Goal: Task Accomplishment & Management: Use online tool/utility

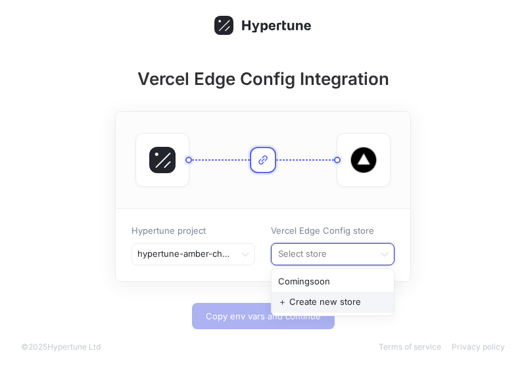
click at [350, 302] on div "＋ Create new store" at bounding box center [333, 301] width 122 height 21
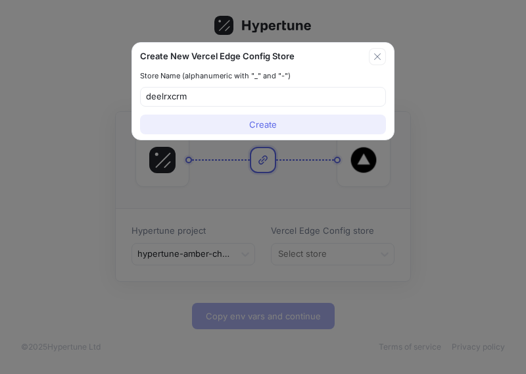
type input "deelrxcrm"
click at [294, 118] on button "Create" at bounding box center [263, 124] width 246 height 20
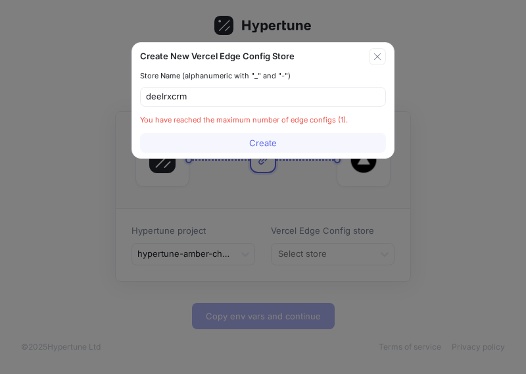
drag, startPoint x: 373, startPoint y: 55, endPoint x: 387, endPoint y: 200, distance: 145.4
click at [373, 55] on icon "button" at bounding box center [377, 56] width 11 height 11
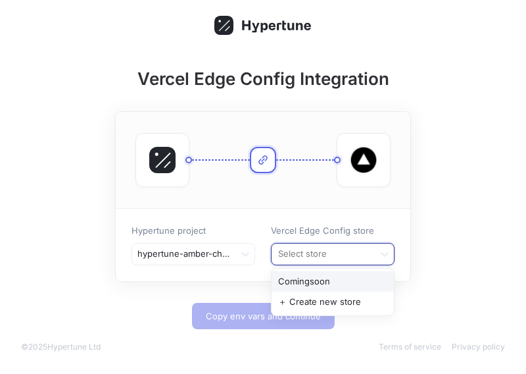
click at [304, 256] on div at bounding box center [323, 254] width 92 height 16
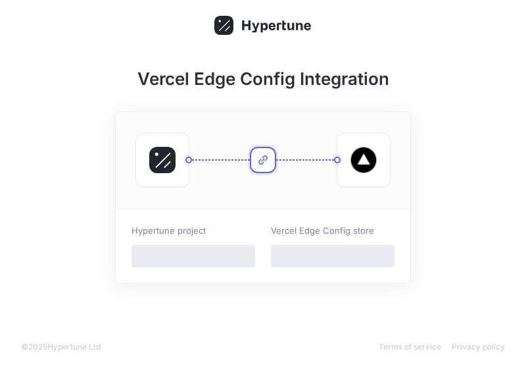
click at [249, 247] on span "‌" at bounding box center [194, 256] width 124 height 22
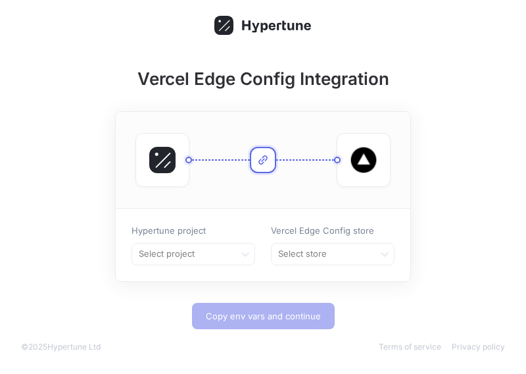
click at [249, 254] on icon at bounding box center [245, 253] width 13 height 13
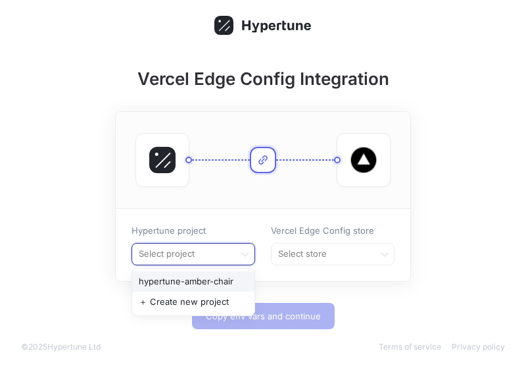
click at [221, 285] on div "hypertune-amber-chair" at bounding box center [193, 281] width 122 height 21
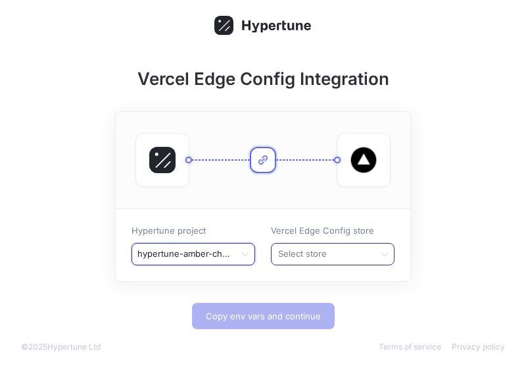
click at [332, 244] on div "Select store" at bounding box center [322, 253] width 101 height 21
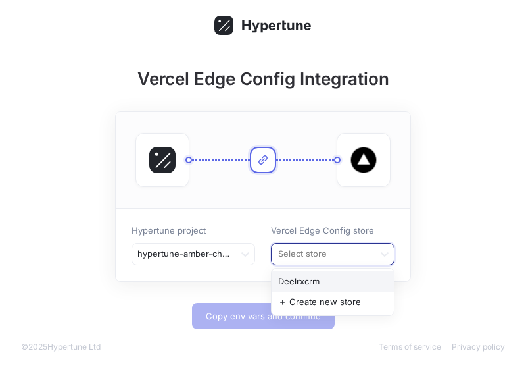
click at [328, 275] on div "Deelrxcrm" at bounding box center [333, 281] width 122 height 21
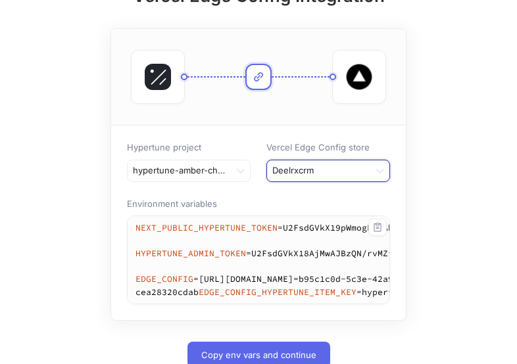
scroll to position [174, 0]
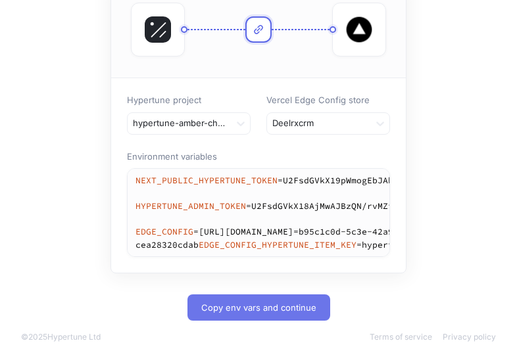
click at [272, 310] on span "Copy env vars and continue" at bounding box center [258, 308] width 115 height 8
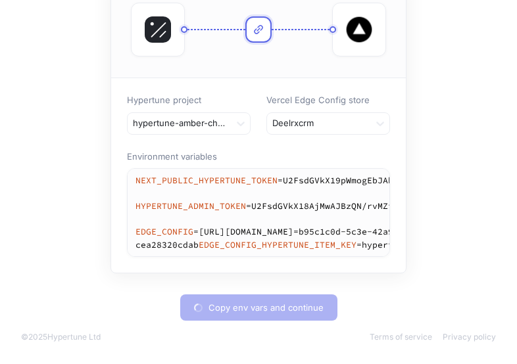
type textarea "NEXT_PUBLIC_HYPERTUNE_TOKEN=U2FsdGVkX19pWmogEbJAbsbwSSLvC2ODXFlwoOMK87c= HYPERT…"
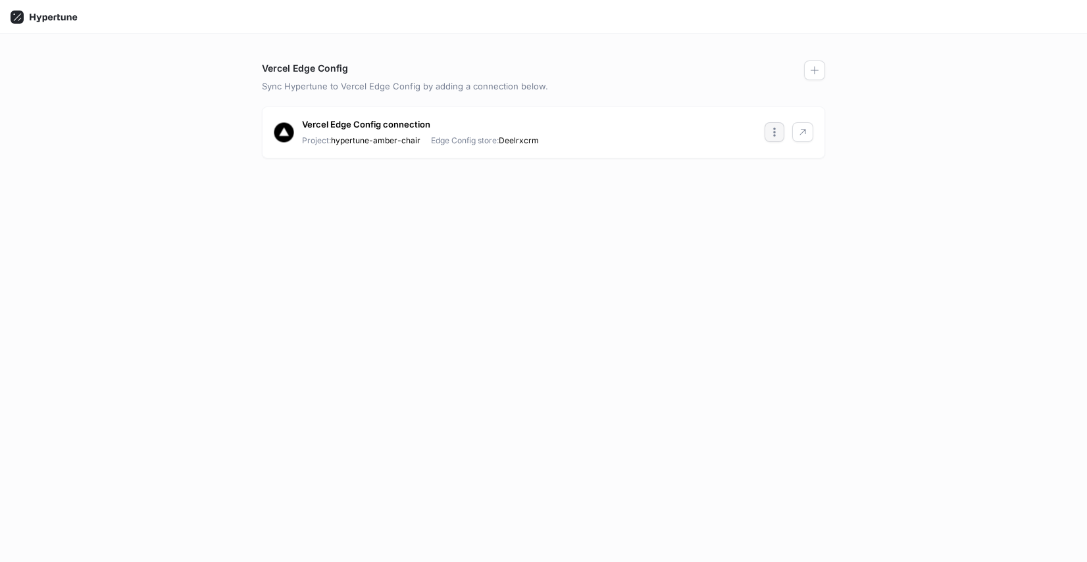
click at [777, 136] on icon "button" at bounding box center [774, 132] width 11 height 11
click at [805, 131] on div "Vercel Edge Config connection Project: hypertune-amber-chair Edge Config store:…" at bounding box center [543, 132] width 562 height 51
click at [805, 131] on icon "button" at bounding box center [803, 133] width 6 height 6
click at [347, 69] on h3 "Vercel Edge Config" at bounding box center [305, 68] width 86 height 14
drag, startPoint x: 543, startPoint y: 87, endPoint x: 308, endPoint y: 61, distance: 236.9
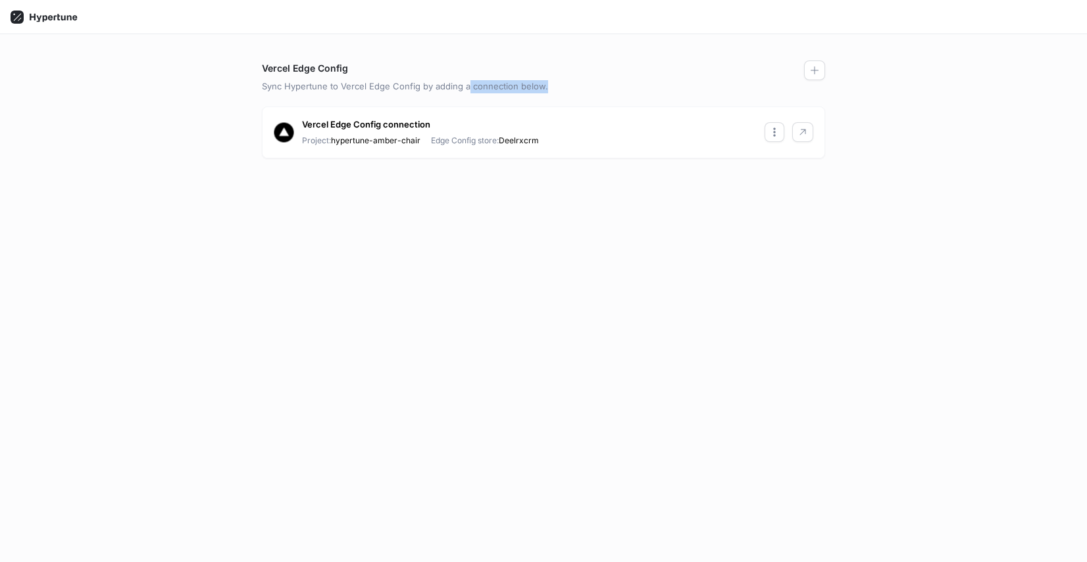
click at [462, 91] on p "Sync Hypertune to Vercel Edge Config by adding a connection below." at bounding box center [543, 86] width 563 height 13
click at [39, 21] on icon at bounding box center [53, 17] width 47 height 9
click at [22, 16] on rect at bounding box center [17, 17] width 13 height 13
click at [48, 24] on div at bounding box center [44, 16] width 78 height 23
click at [765, 128] on button "button" at bounding box center [774, 132] width 20 height 20
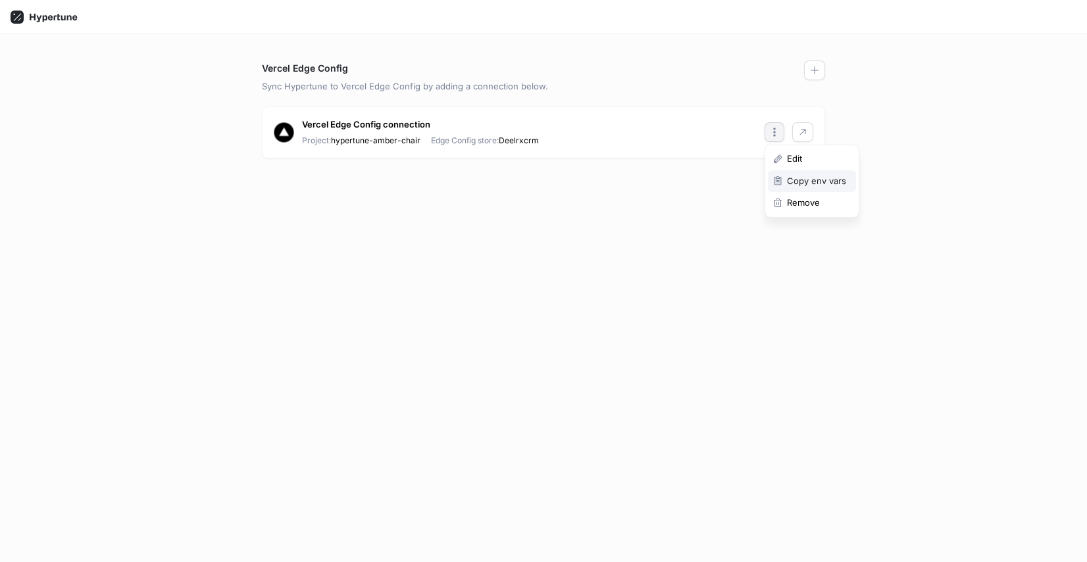
click at [798, 173] on div "Copy env vars" at bounding box center [812, 181] width 88 height 22
click at [803, 138] on button "button" at bounding box center [802, 132] width 21 height 20
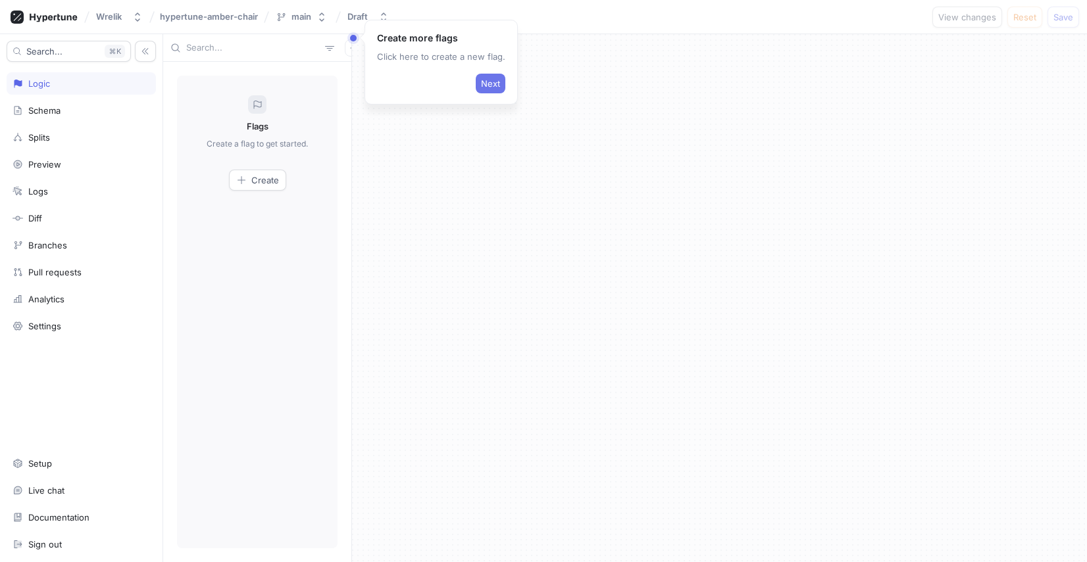
click at [485, 89] on button "Next" at bounding box center [491, 84] width 30 height 20
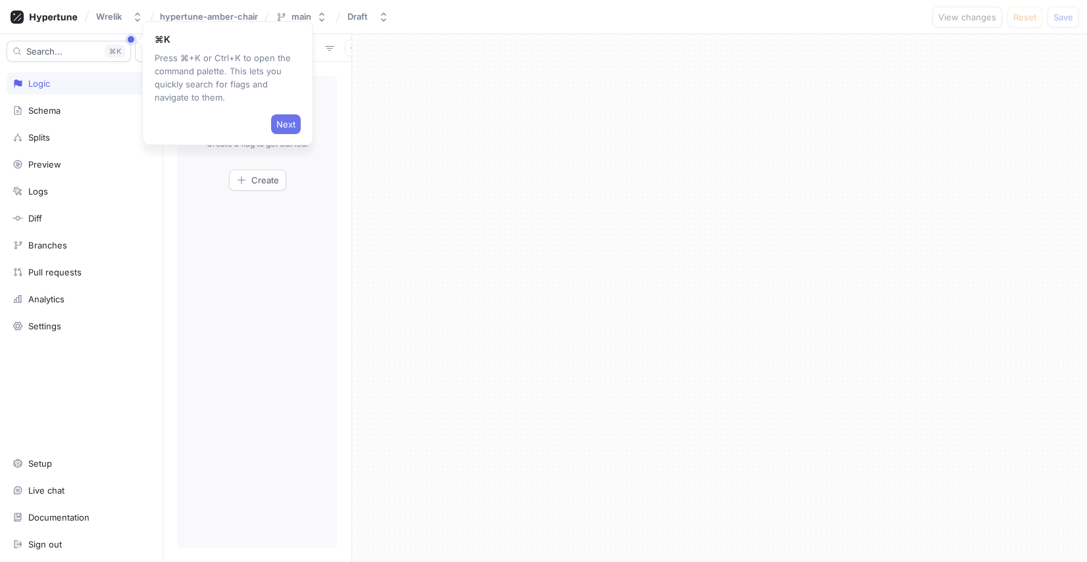
click at [290, 115] on button "Next" at bounding box center [286, 124] width 30 height 20
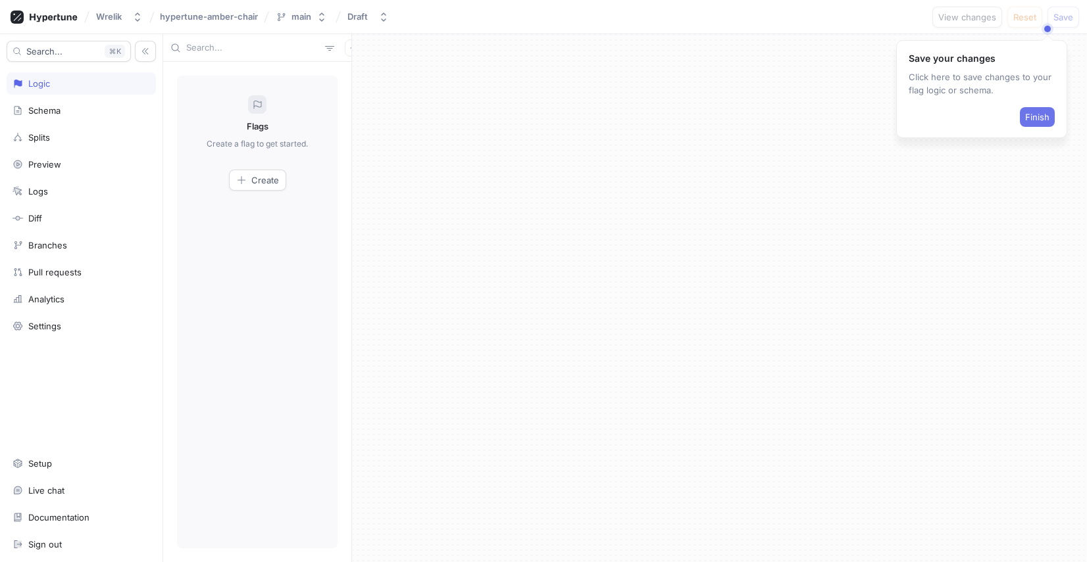
click at [1037, 121] on span "Finish" at bounding box center [1037, 117] width 24 height 8
click at [47, 117] on div "Schema" at bounding box center [81, 110] width 149 height 22
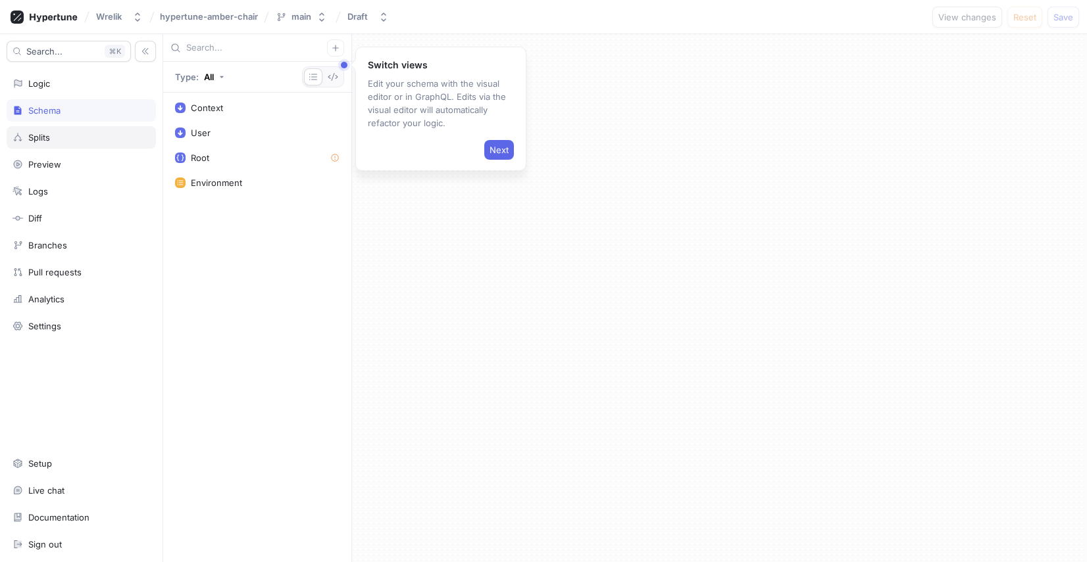
click at [45, 134] on div "Splits" at bounding box center [39, 137] width 22 height 11
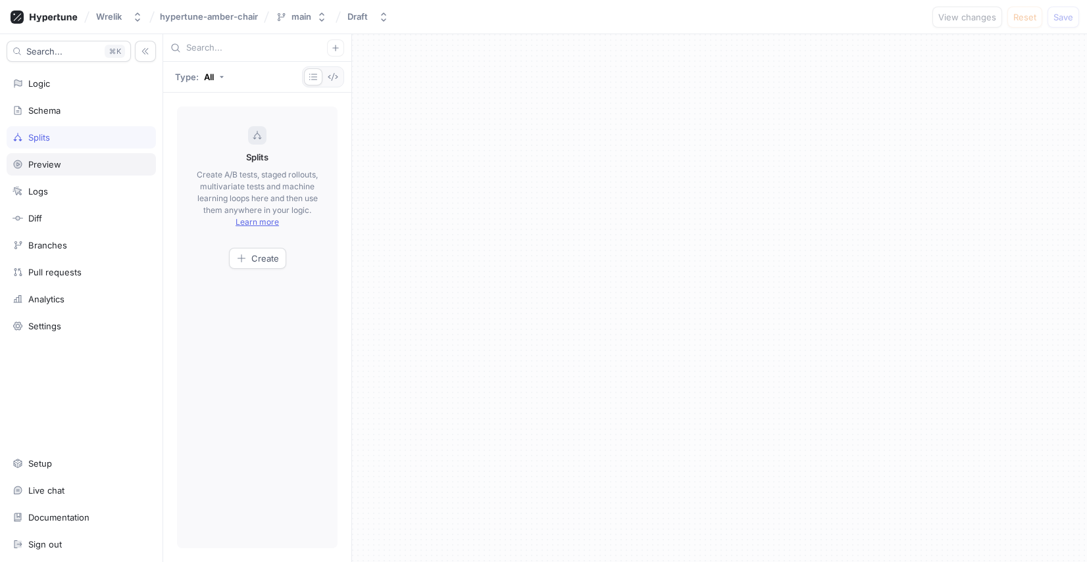
click at [47, 160] on div "Preview" at bounding box center [44, 164] width 33 height 11
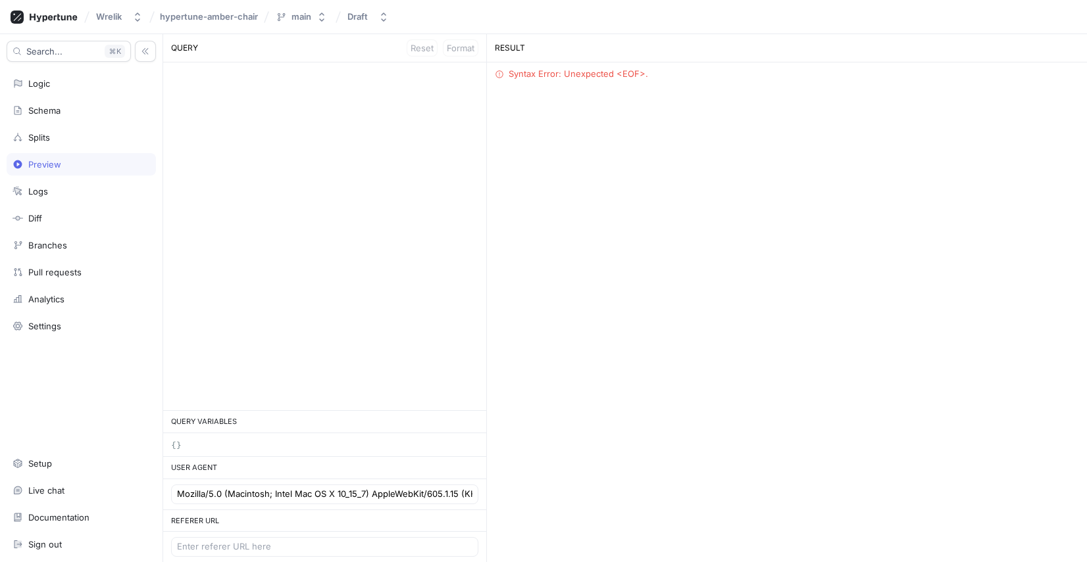
click at [74, 314] on div "Search... K Logic Schema Splits Preview Logs Diff Branches Pull requests Analyt…" at bounding box center [81, 298] width 163 height 528
click at [61, 320] on div "Settings" at bounding box center [81, 326] width 149 height 22
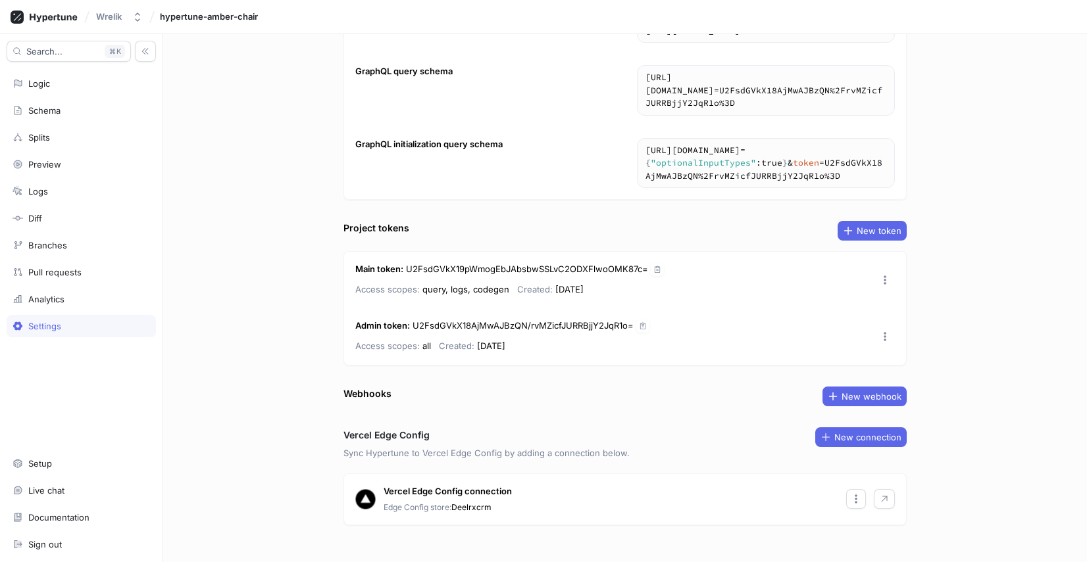
scroll to position [114, 0]
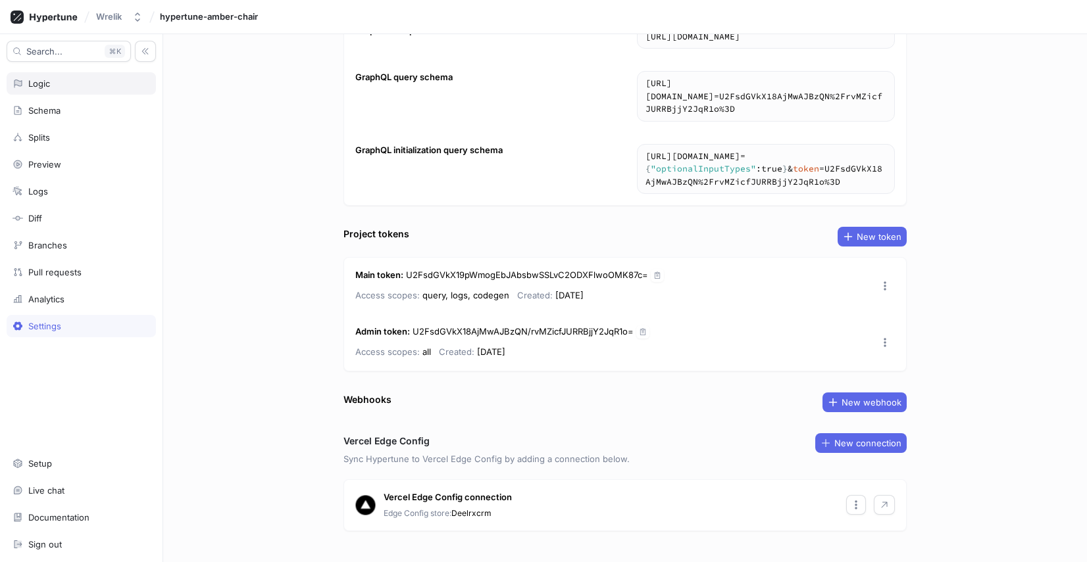
click at [28, 77] on div "Logic" at bounding box center [81, 83] width 149 height 22
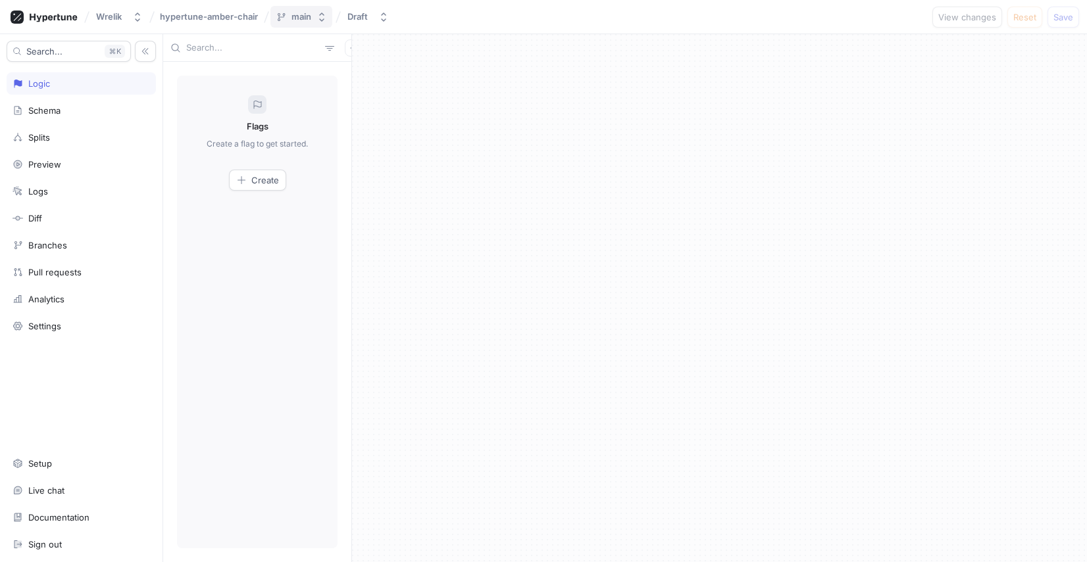
click at [297, 20] on div "main" at bounding box center [301, 16] width 20 height 11
click at [69, 320] on div "Settings" at bounding box center [81, 326] width 149 height 22
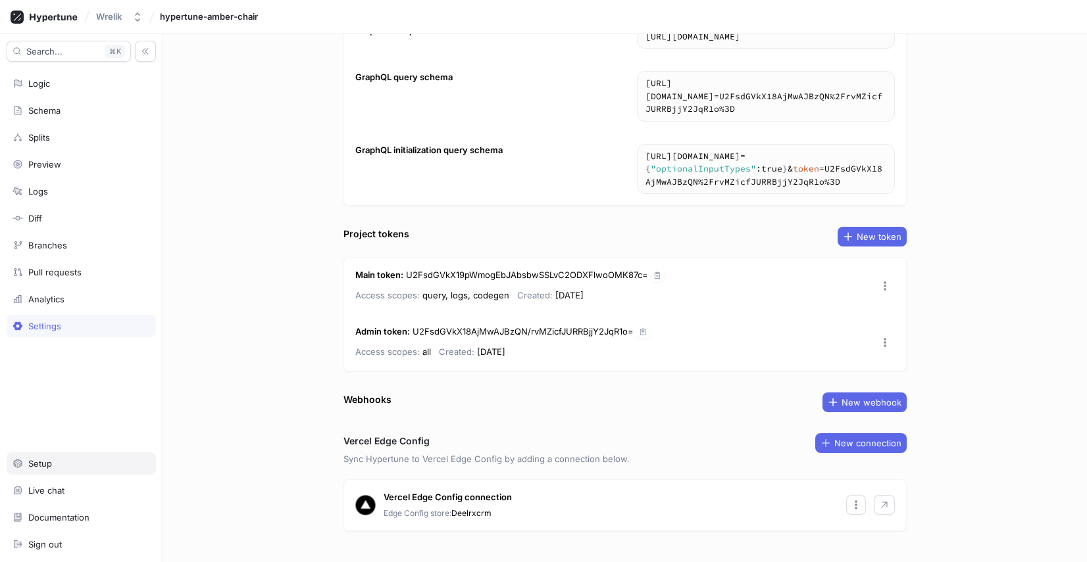
click at [55, 456] on div "Setup" at bounding box center [81, 464] width 149 height 22
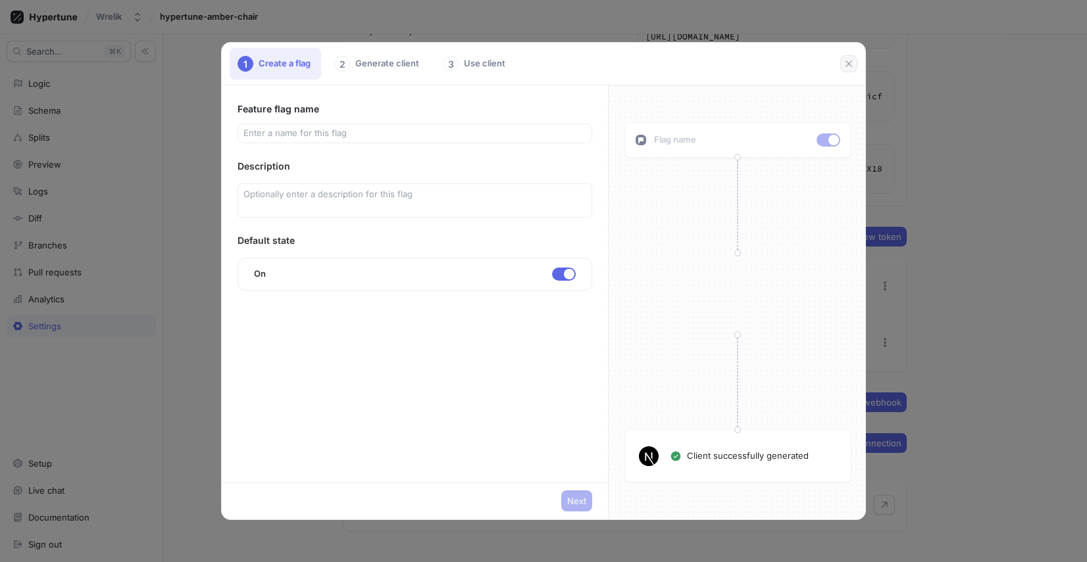
click at [842, 66] on button "button" at bounding box center [848, 63] width 17 height 17
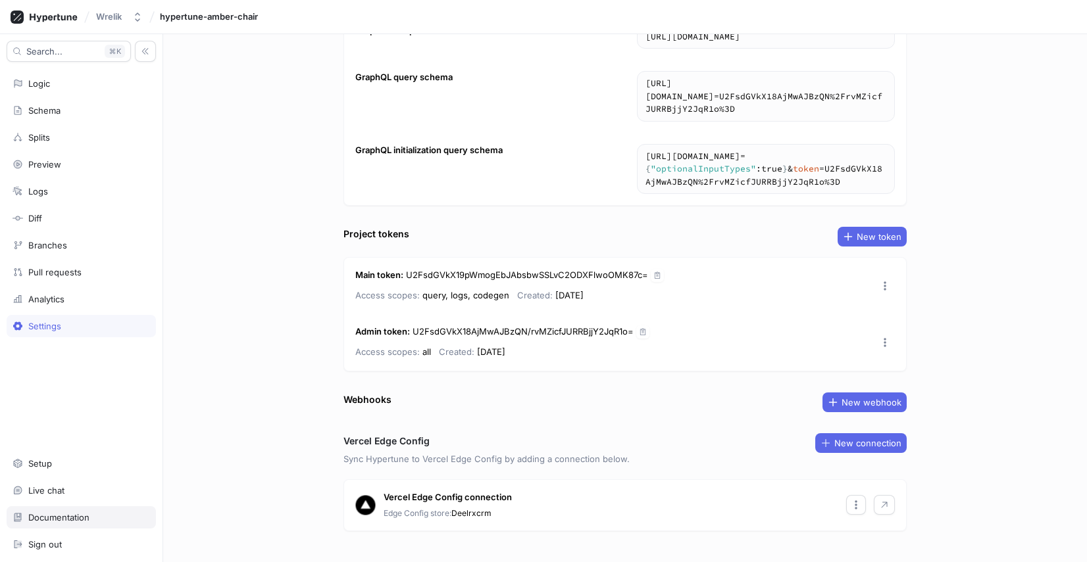
click at [76, 518] on div "Documentation" at bounding box center [58, 517] width 61 height 11
click at [57, 86] on div "Logic" at bounding box center [80, 83] width 137 height 11
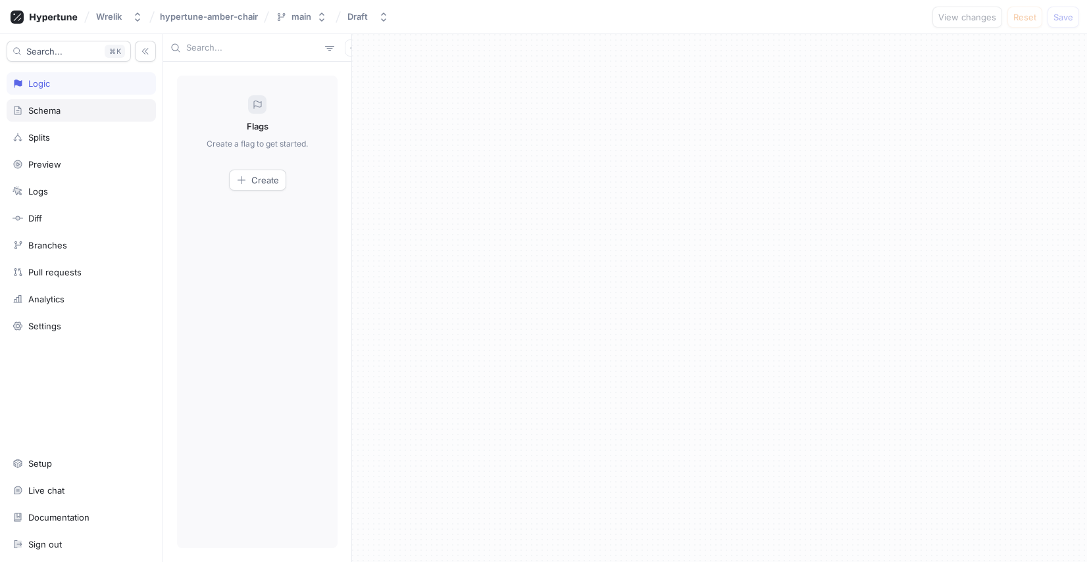
click at [55, 100] on div "Schema" at bounding box center [81, 110] width 149 height 22
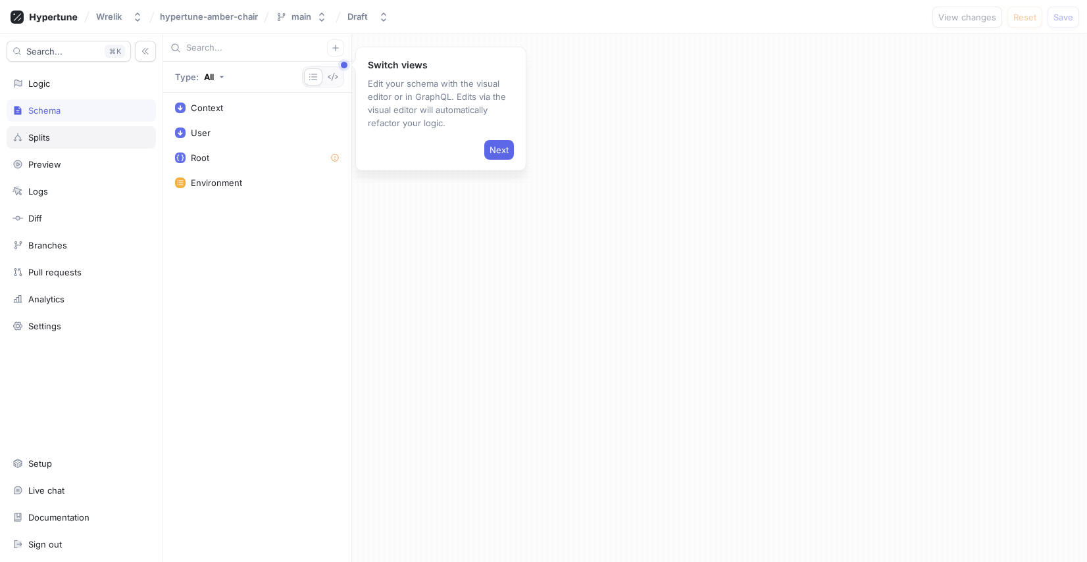
click at [53, 135] on div "Splits" at bounding box center [80, 137] width 137 height 11
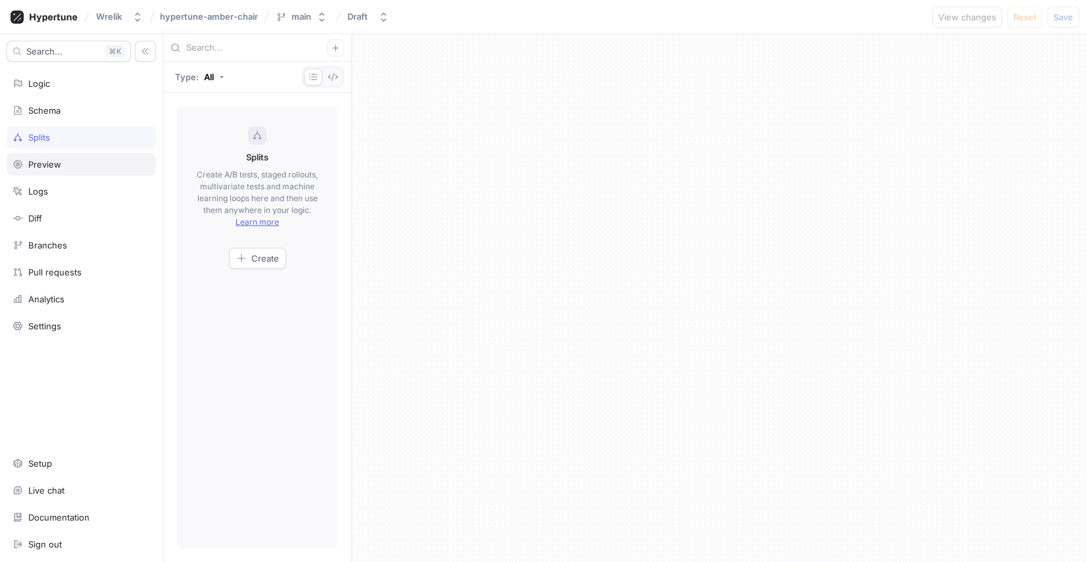
click at [47, 165] on div "Preview" at bounding box center [44, 164] width 33 height 11
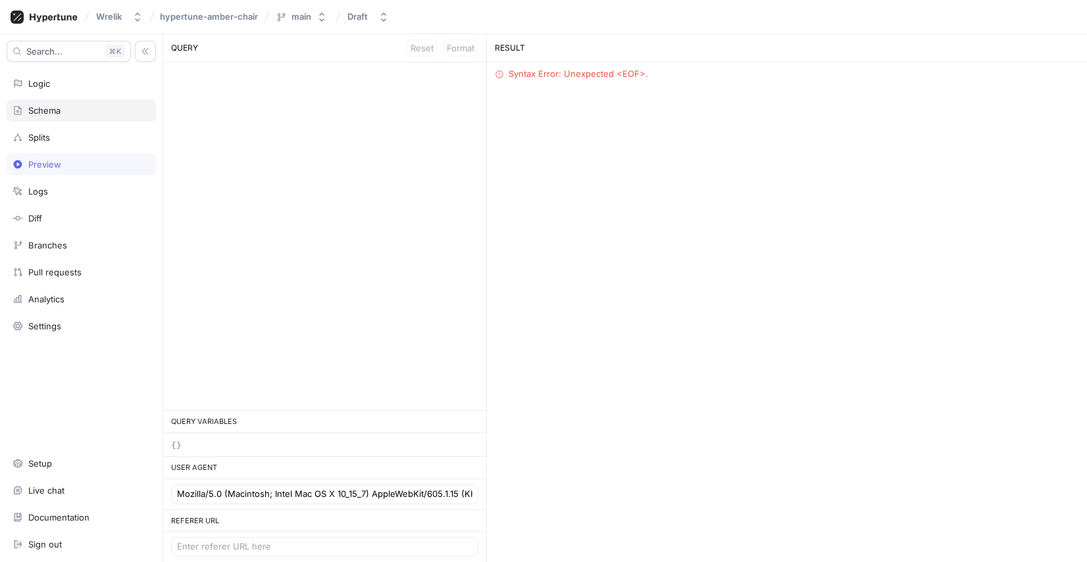
click at [32, 112] on div "Schema" at bounding box center [44, 110] width 32 height 11
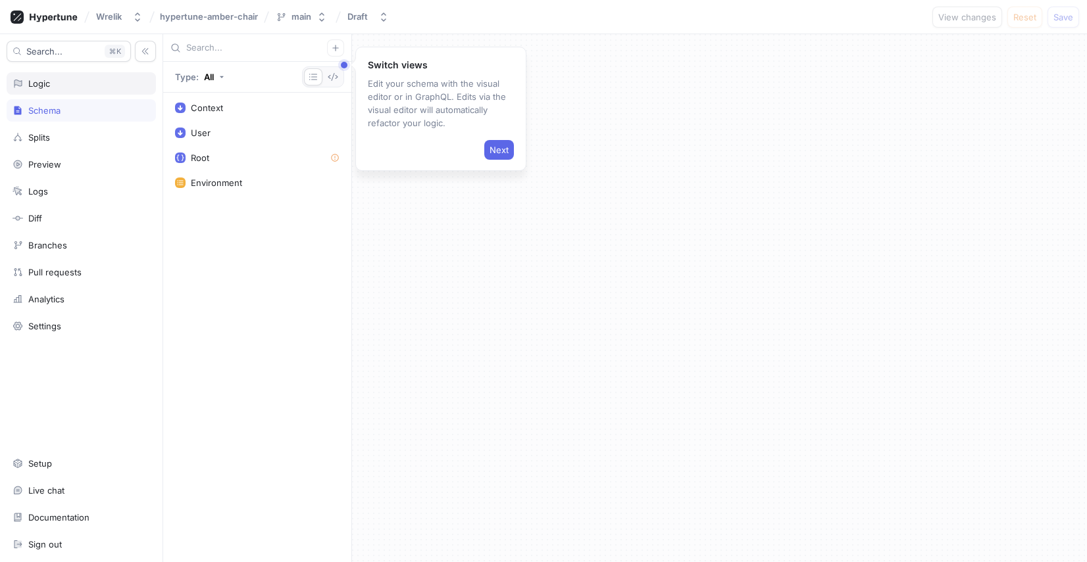
click at [37, 91] on div "Logic" at bounding box center [81, 83] width 149 height 22
